Goal: Task Accomplishment & Management: Manage account settings

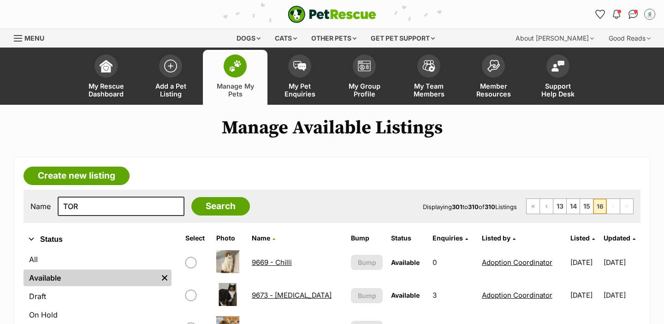
type input "TOR"
click at [191, 197] on input "Search" at bounding box center [220, 206] width 59 height 18
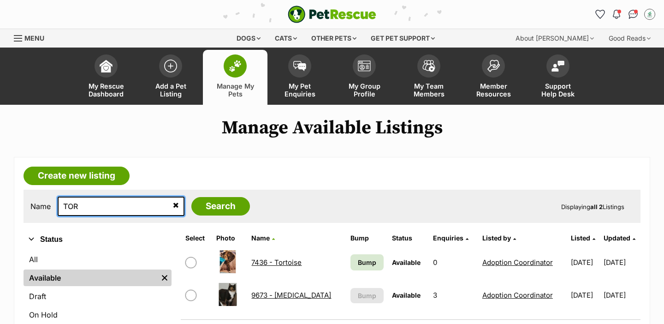
click at [87, 201] on input "TOR" at bounding box center [121, 206] width 127 height 19
type input "bel"
click at [191, 197] on input "Search" at bounding box center [220, 206] width 59 height 18
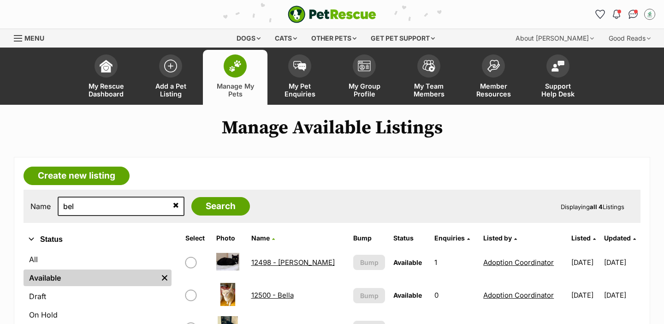
click at [279, 296] on link "12500 - Bella" at bounding box center [272, 295] width 42 height 9
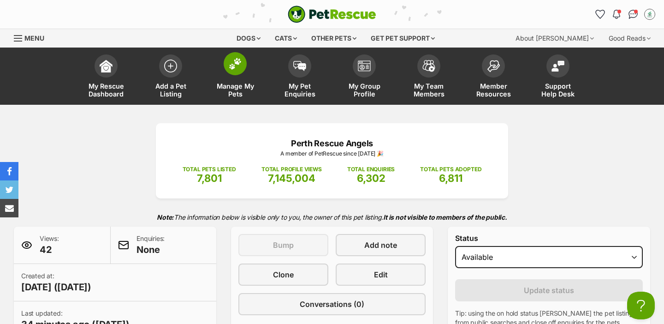
click at [242, 78] on link "Manage My Pets" at bounding box center [235, 77] width 65 height 55
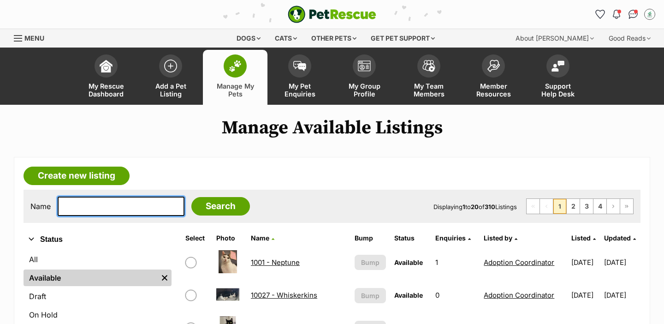
click at [114, 203] on input "text" at bounding box center [121, 206] width 127 height 19
type input "tes"
click at [191, 197] on input "Search" at bounding box center [220, 206] width 59 height 18
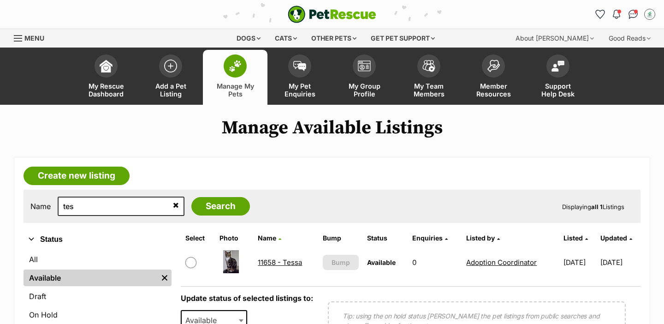
click at [266, 263] on link "11658 - Tessa" at bounding box center [280, 262] width 44 height 9
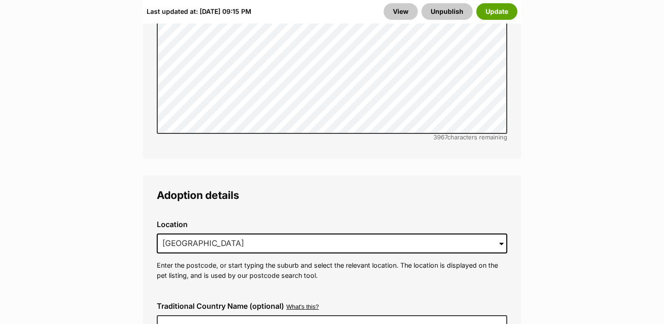
scroll to position [2694, 0]
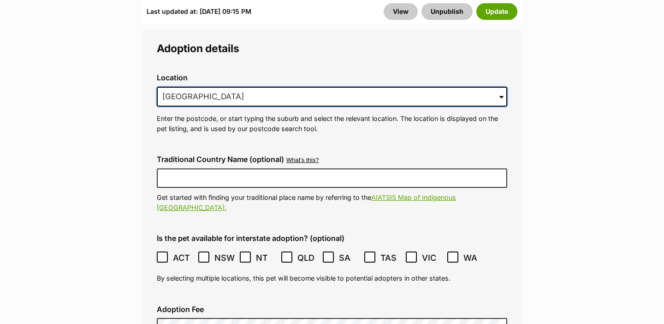
click at [263, 87] on input "Orange Grove, WA, 6109" at bounding box center [332, 97] width 351 height 20
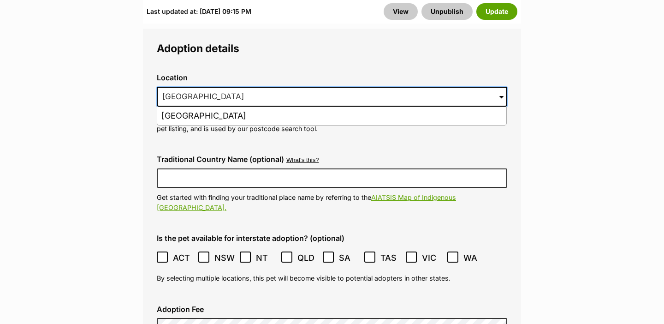
drag, startPoint x: 256, startPoint y: 78, endPoint x: 147, endPoint y: 78, distance: 108.9
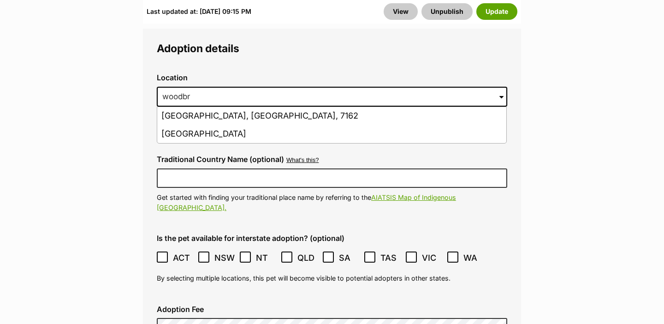
click at [224, 125] on li "Woodbridge, Western Australia, 6056" at bounding box center [331, 134] width 349 height 18
type input "Woodbridge, Western Australia, 6056"
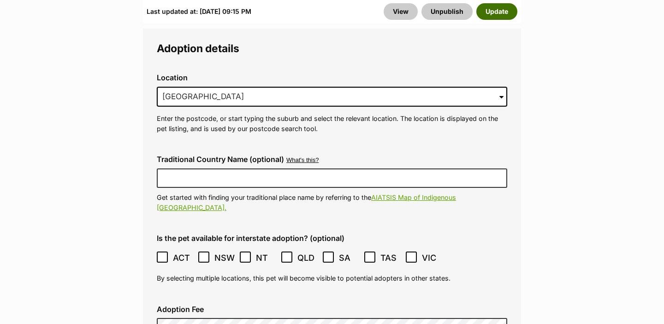
click at [494, 12] on button "Update" at bounding box center [497, 11] width 41 height 17
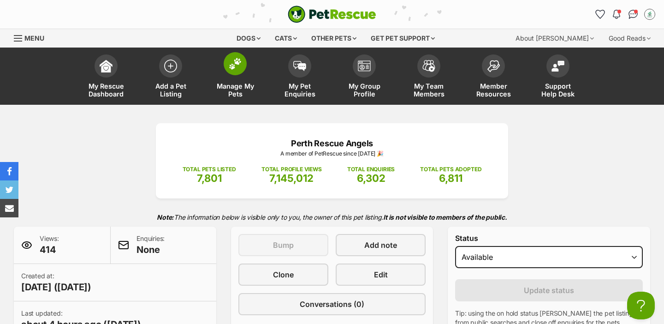
click at [241, 82] on span "Manage My Pets" at bounding box center [236, 90] width 42 height 16
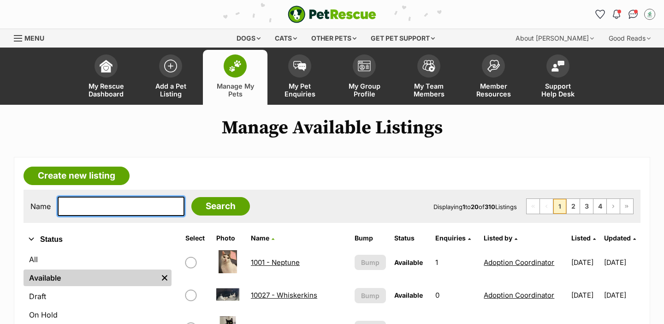
click at [120, 203] on input "text" at bounding box center [121, 206] width 127 height 19
type input "um"
click at [191, 197] on input "Search" at bounding box center [220, 206] width 59 height 18
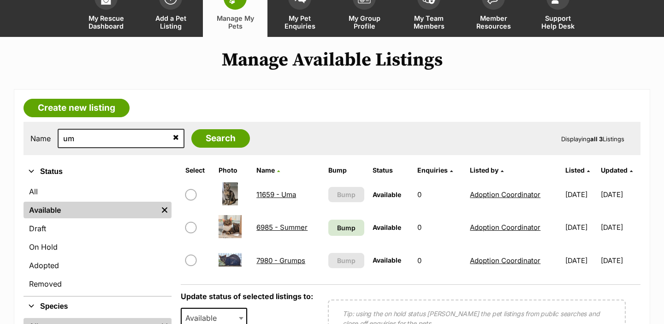
scroll to position [70, 0]
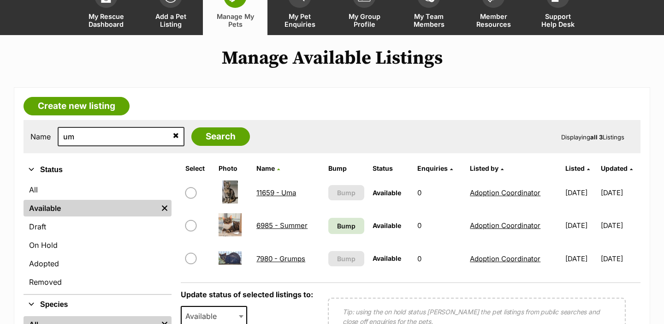
click at [287, 194] on link "11659 - Uma" at bounding box center [277, 192] width 40 height 9
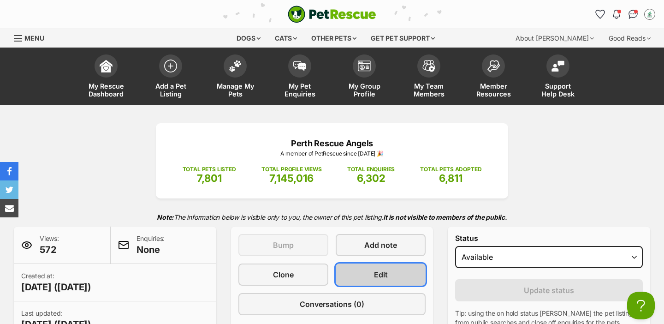
click at [347, 274] on link "Edit" at bounding box center [381, 274] width 90 height 22
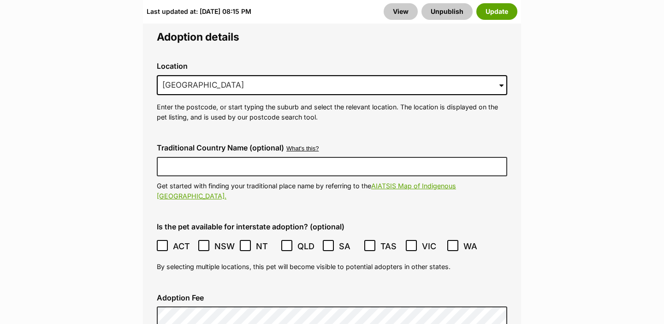
scroll to position [2720, 0]
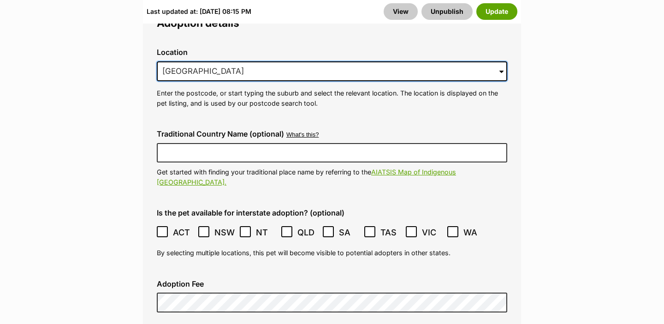
drag, startPoint x: 267, startPoint y: 52, endPoint x: 161, endPoint y: 41, distance: 105.8
click at [161, 61] on input "Orange Grove, WA, 6109" at bounding box center [332, 71] width 351 height 20
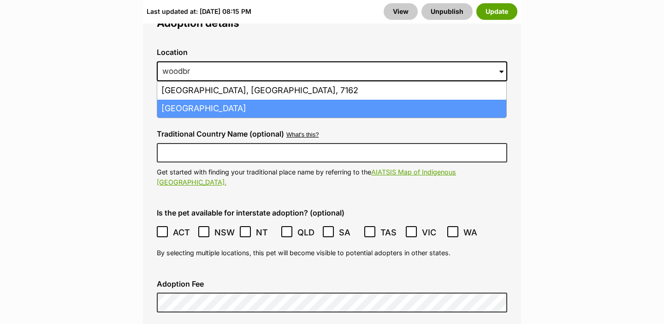
click at [223, 100] on li "Woodbridge, Western Australia, 6056" at bounding box center [331, 109] width 349 height 18
type input "Woodbridge, Western Australia, 6056"
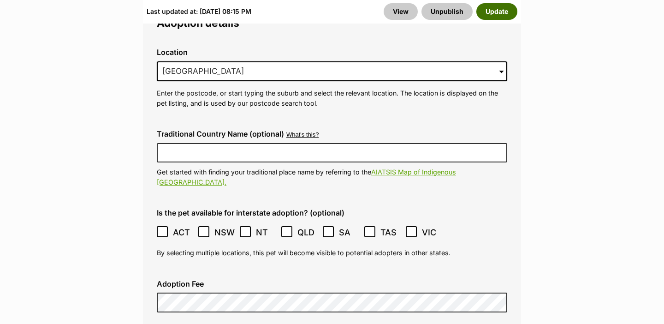
click at [495, 12] on button "Update" at bounding box center [497, 11] width 41 height 17
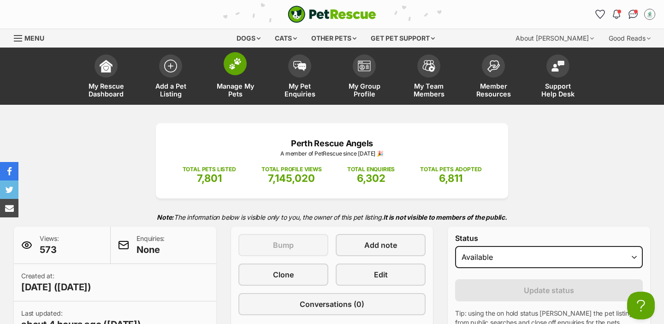
click at [235, 82] on link "Manage My Pets" at bounding box center [235, 77] width 65 height 55
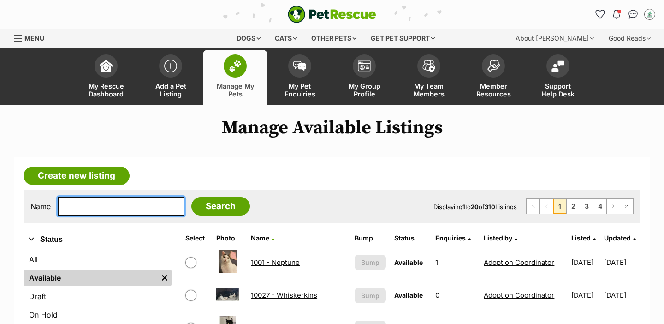
click at [140, 203] on input "text" at bounding box center [121, 206] width 127 height 19
type input "moo"
click at [191, 197] on input "Search" at bounding box center [220, 206] width 59 height 18
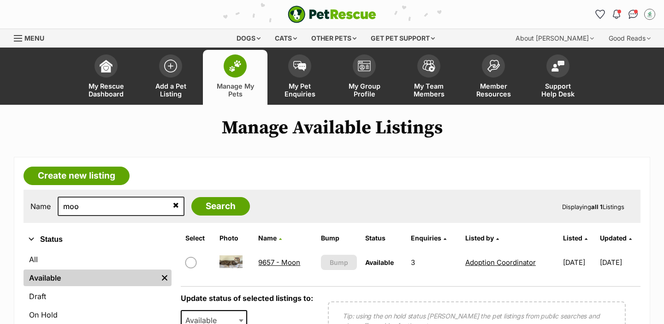
click at [264, 263] on link "9657 - Moon" at bounding box center [279, 262] width 42 height 9
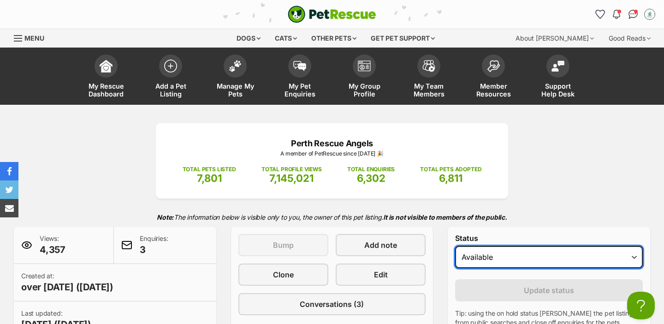
click at [493, 262] on select "Draft - not available as listing has enquires Available On hold Adopted" at bounding box center [549, 257] width 188 height 22
select select "rehomed"
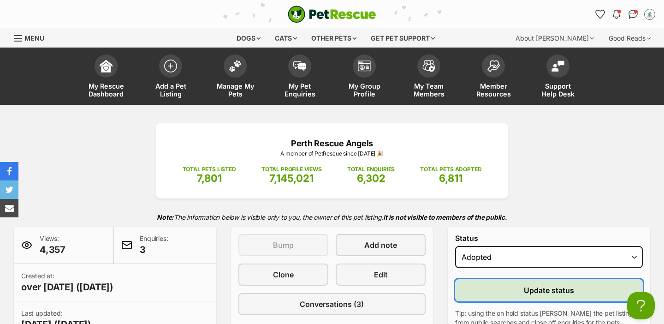
click at [483, 286] on button "Update status" at bounding box center [549, 290] width 188 height 22
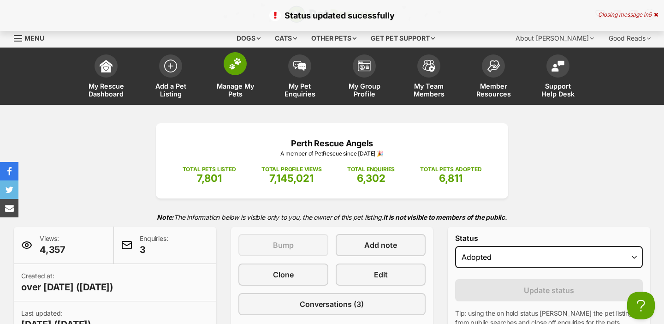
click at [230, 72] on span at bounding box center [235, 63] width 23 height 23
